Goal: Find specific page/section: Find specific page/section

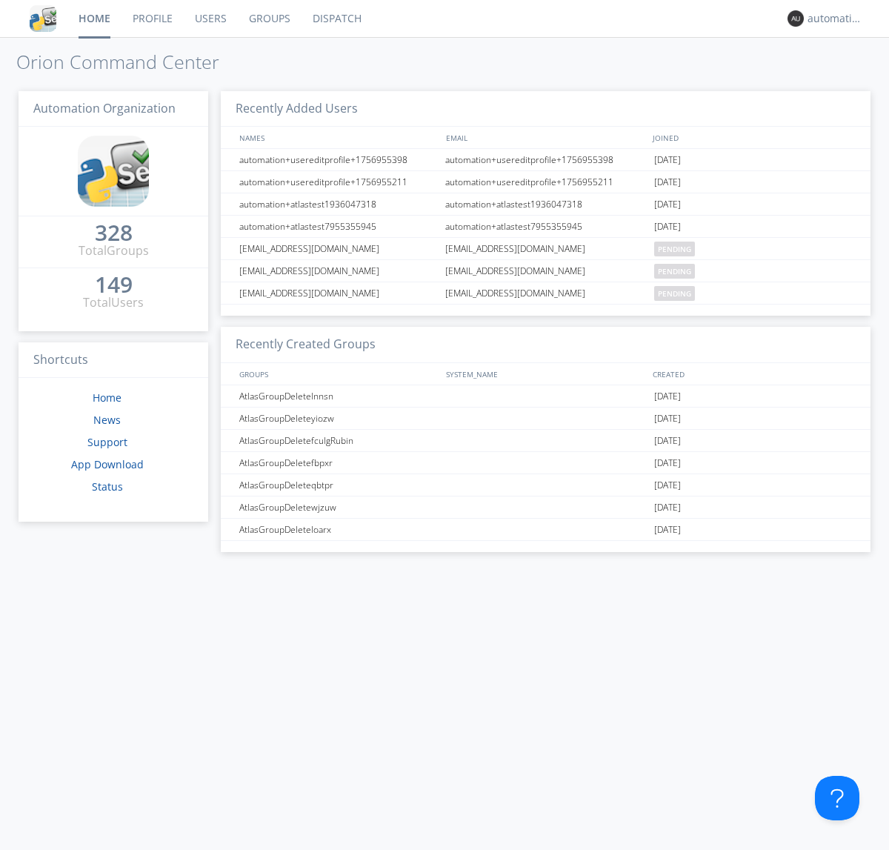
click at [336, 19] on link "Dispatch" at bounding box center [337, 18] width 71 height 37
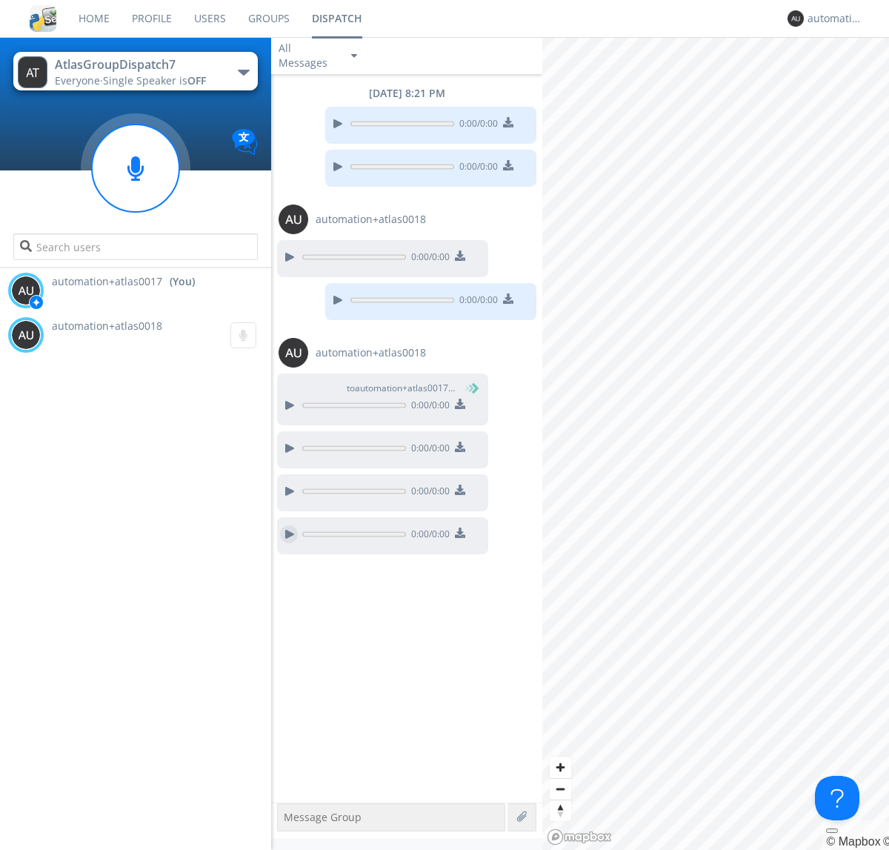
click at [289, 534] on div at bounding box center [289, 534] width 18 height 18
click at [831, 19] on div "automation+atlas0017" at bounding box center [836, 18] width 56 height 15
